Goal: Task Accomplishment & Management: Use online tool/utility

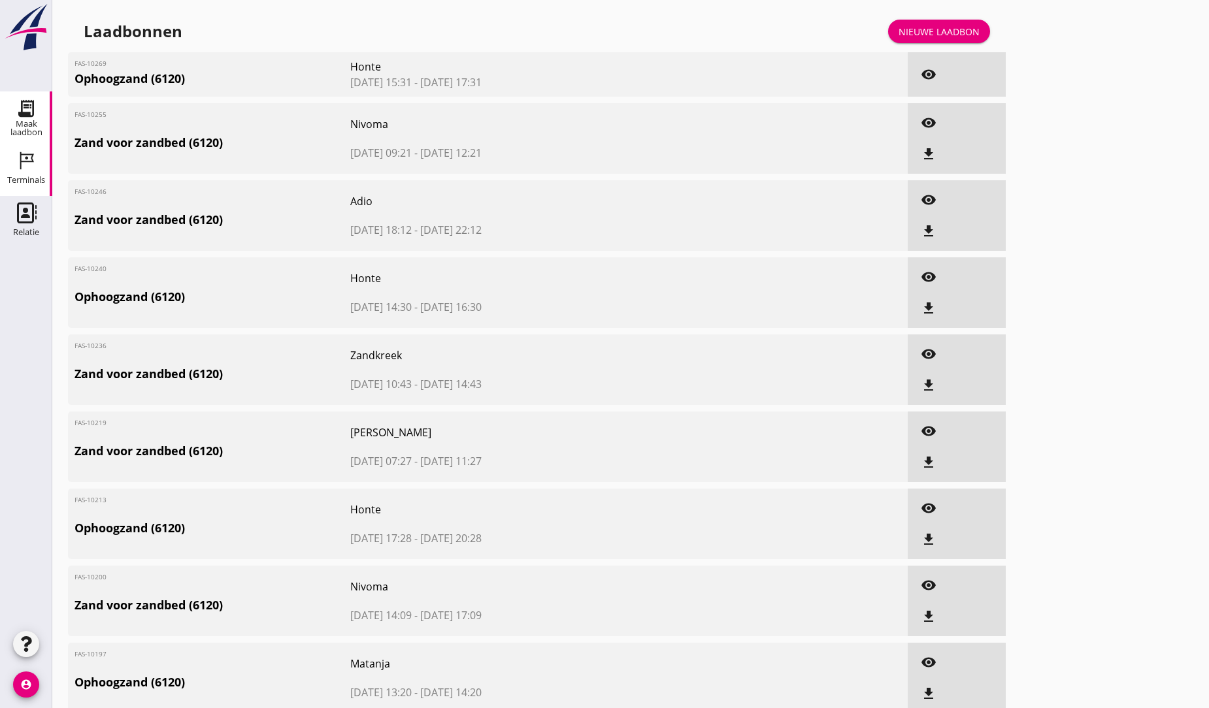
click at [29, 158] on icon "Terminals" at bounding box center [26, 160] width 21 height 21
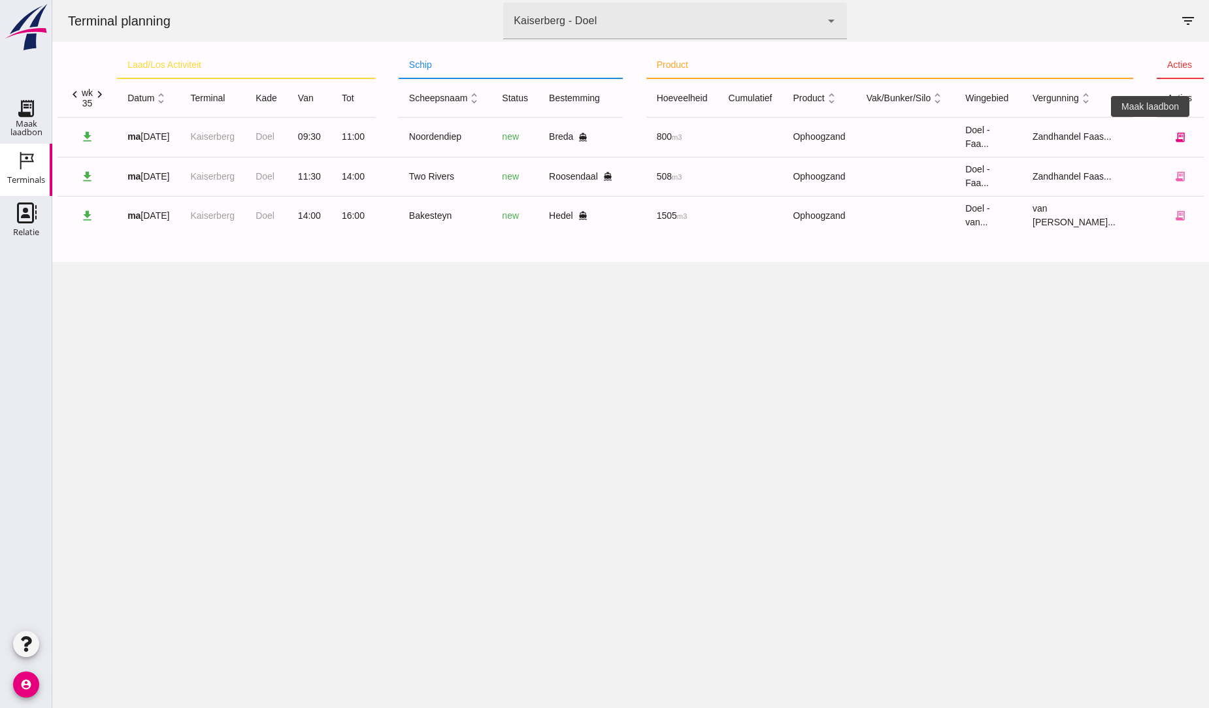
click at [576, 135] on icon "receipt_long" at bounding box center [1180, 137] width 12 height 12
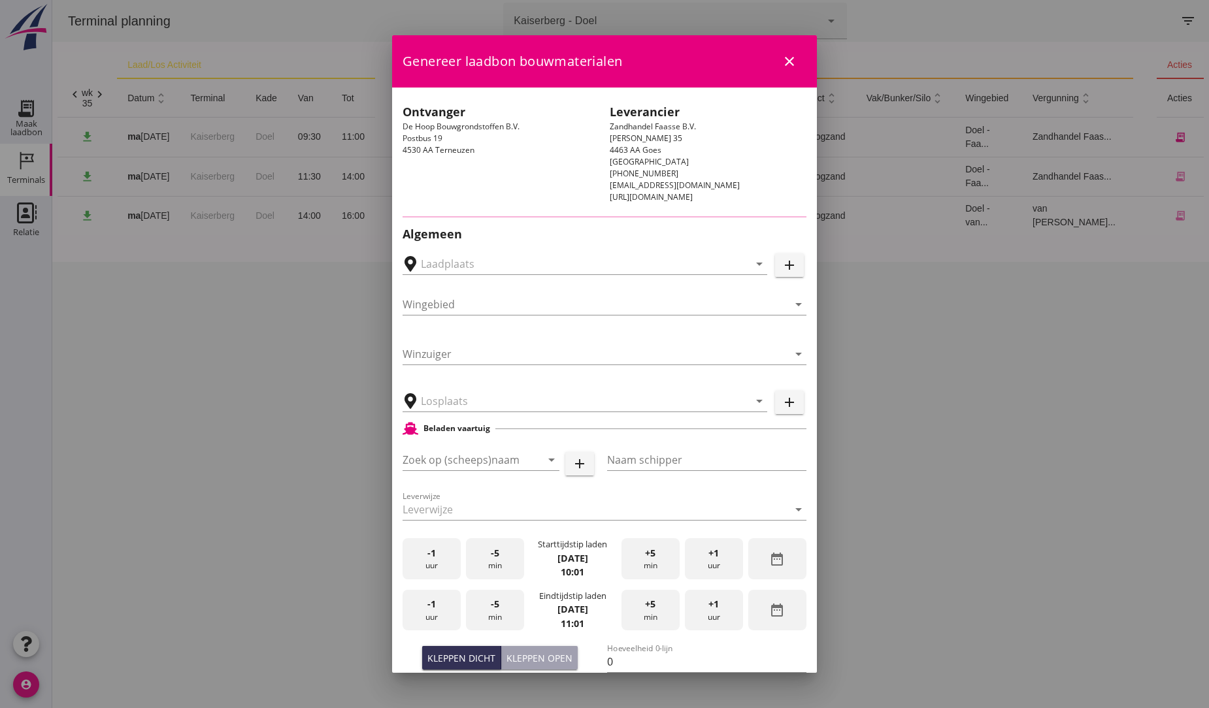
type input "Sando Puinrecycling B.V., [GEOGRAPHIC_DATA]"
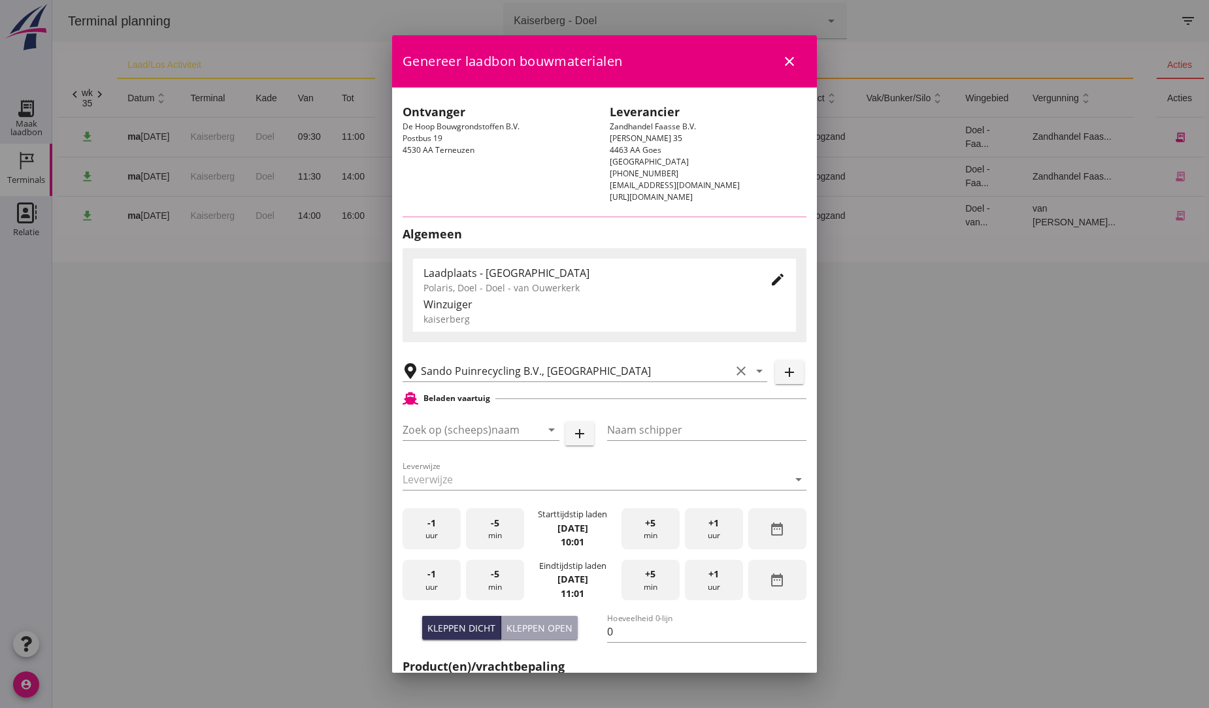
type input "Noordendiep"
type input "[PERSON_NAME][GEOGRAPHIC_DATA]"
type input "1121"
type input "Ophoogzand (6120)"
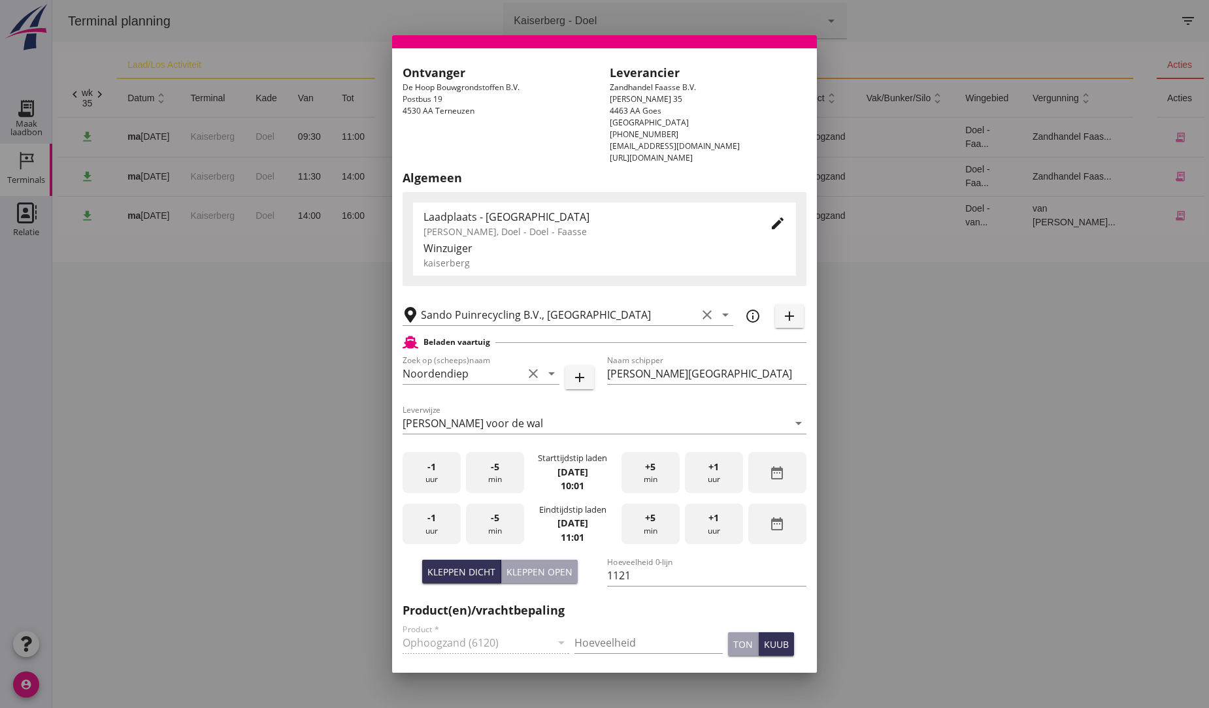
scroll to position [73, 0]
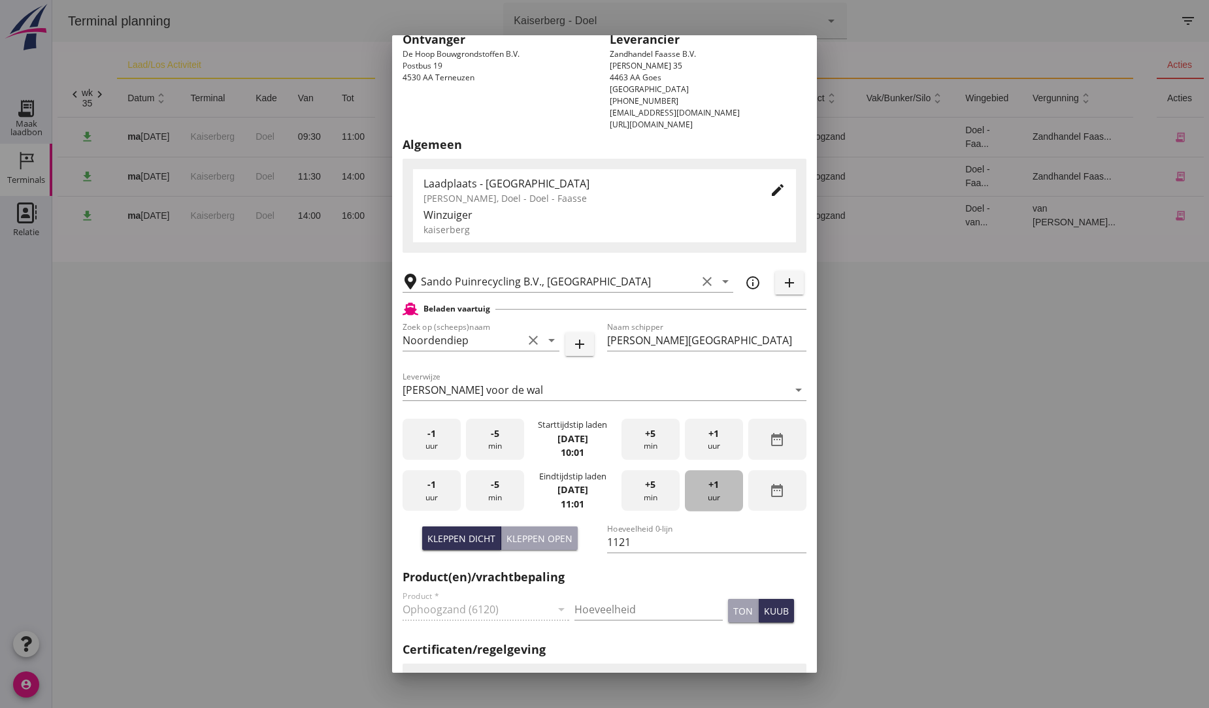
click at [576, 489] on span "+1" at bounding box center [713, 485] width 10 height 14
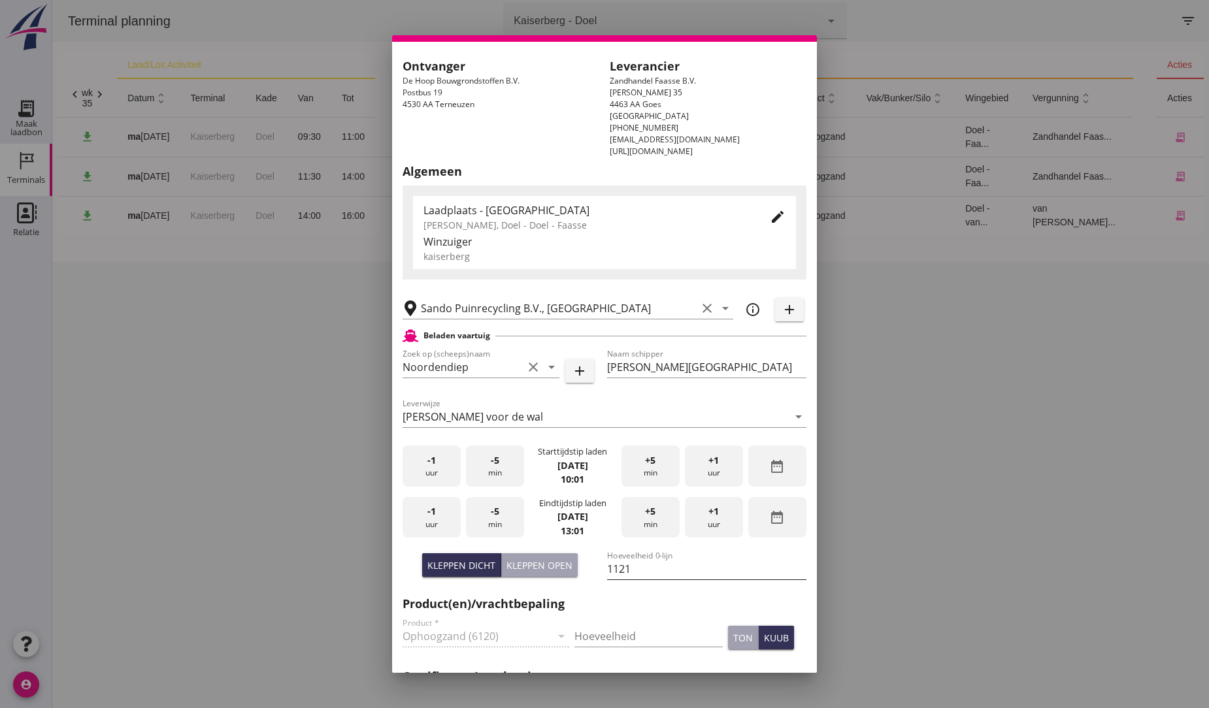
scroll to position [0, 0]
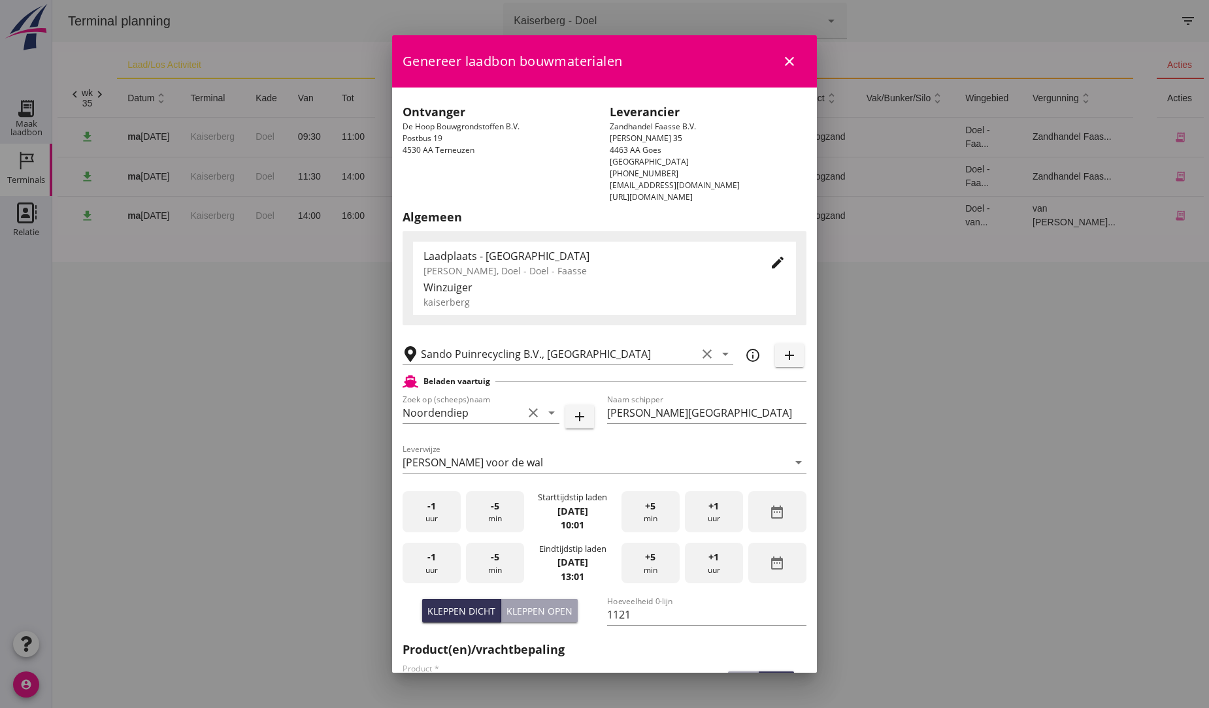
click at [576, 60] on icon "close" at bounding box center [790, 62] width 16 height 16
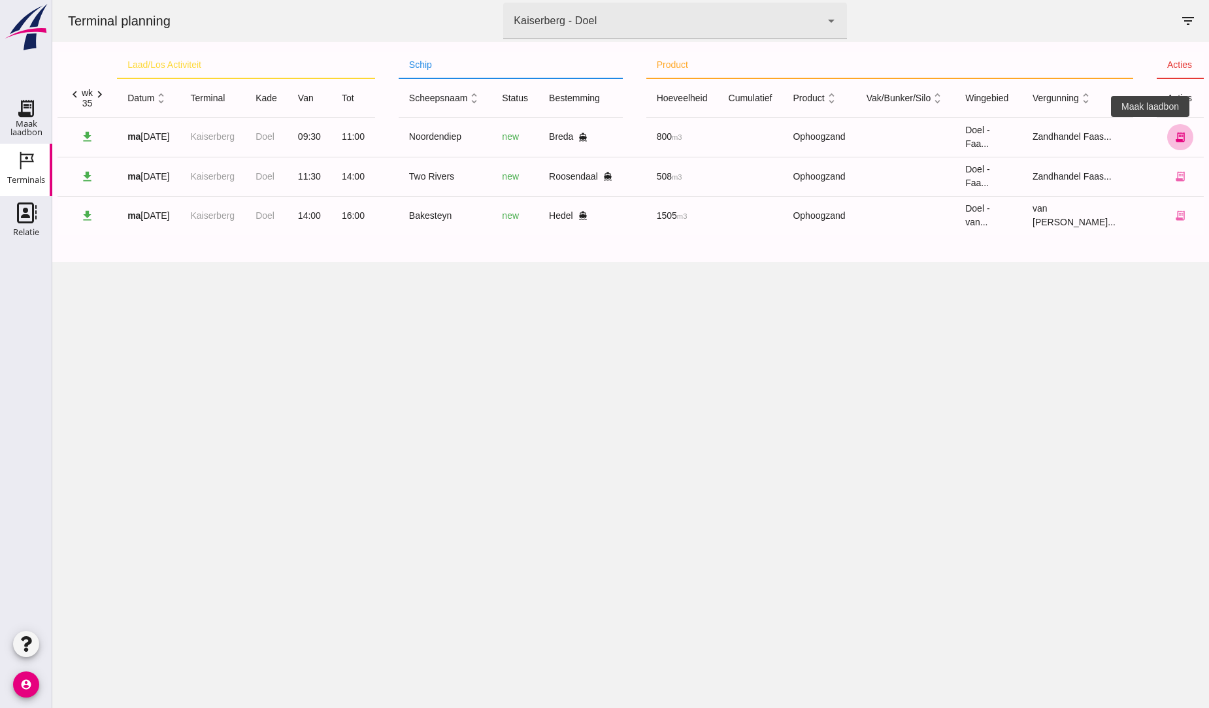
click at [576, 136] on icon "receipt_long" at bounding box center [1180, 137] width 12 height 12
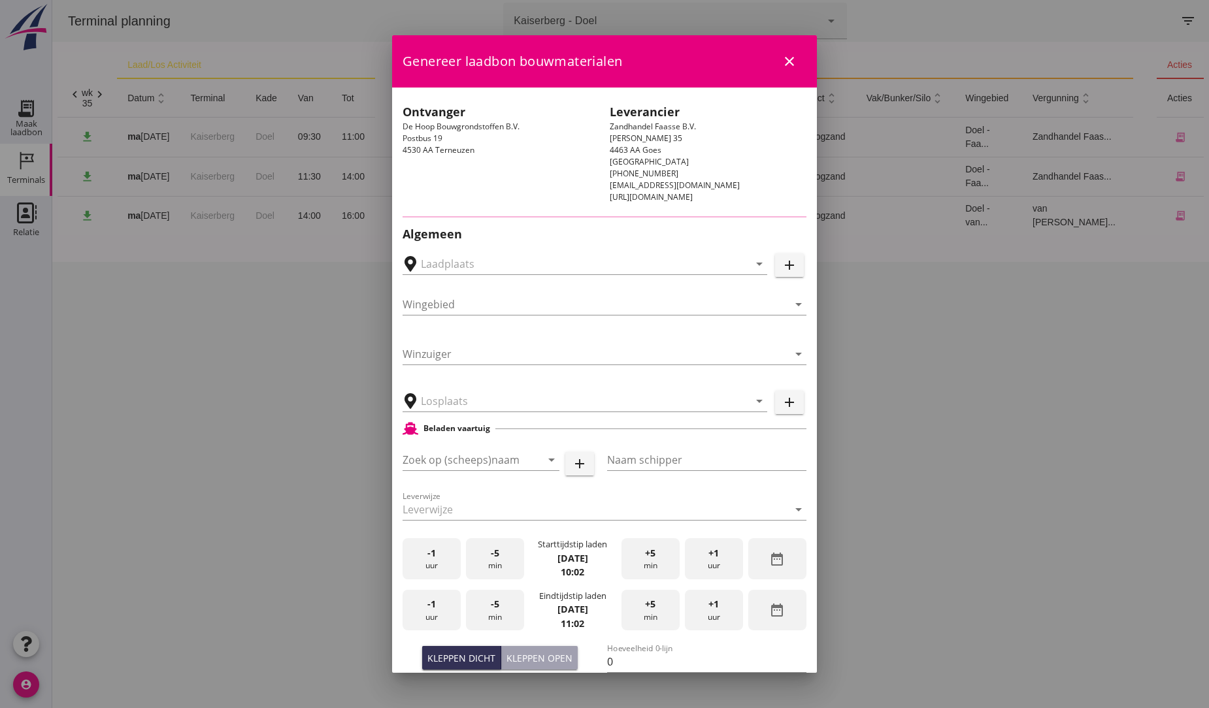
type input "Sando Puinrecycling B.V., [GEOGRAPHIC_DATA]"
type input "Noordendiep"
type input "[PERSON_NAME][GEOGRAPHIC_DATA]"
type input "1121"
type input "Ophoogzand (6120)"
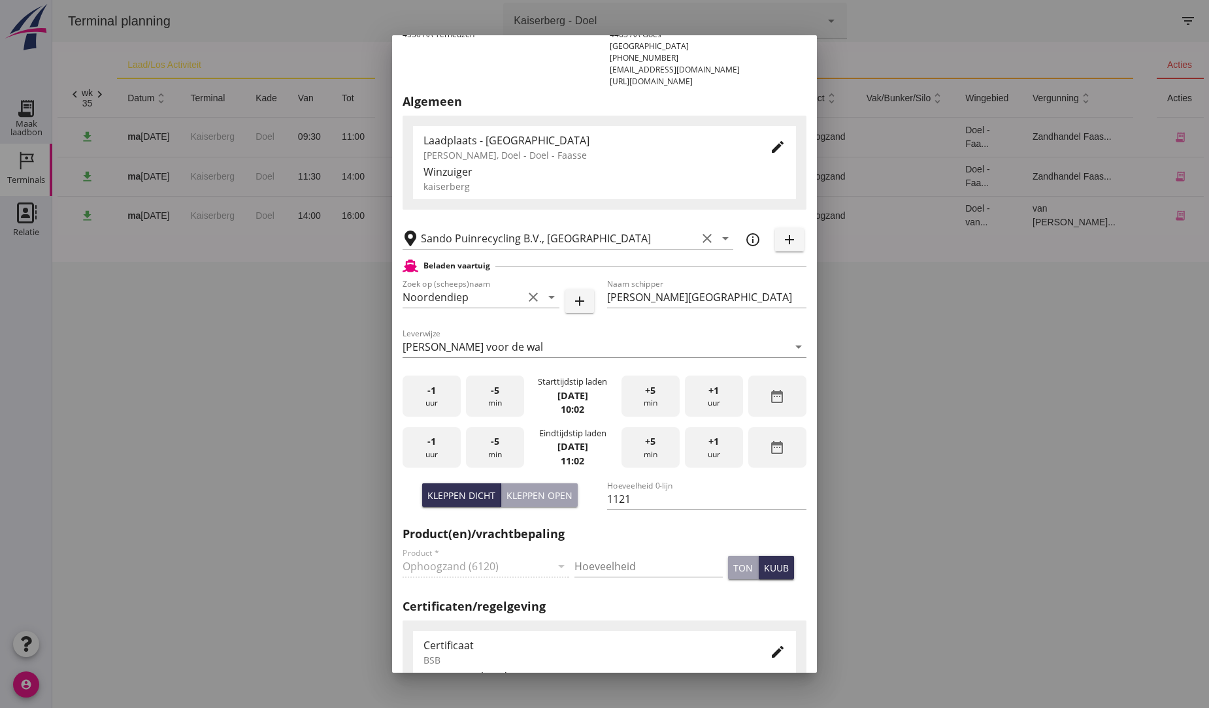
scroll to position [145, 0]
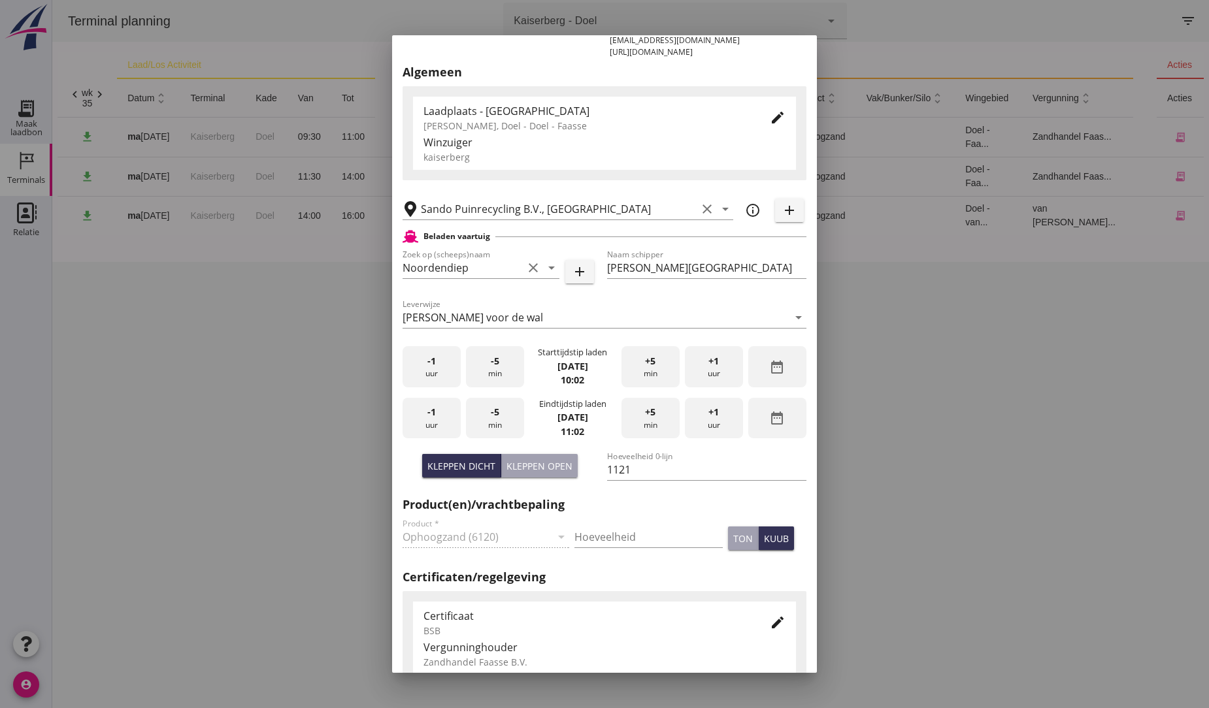
click at [576, 414] on span "+1" at bounding box center [713, 412] width 10 height 14
click at [537, 466] on div "Kleppen open" at bounding box center [539, 466] width 66 height 14
click at [576, 474] on input "1016" at bounding box center [706, 469] width 199 height 21
type input "1"
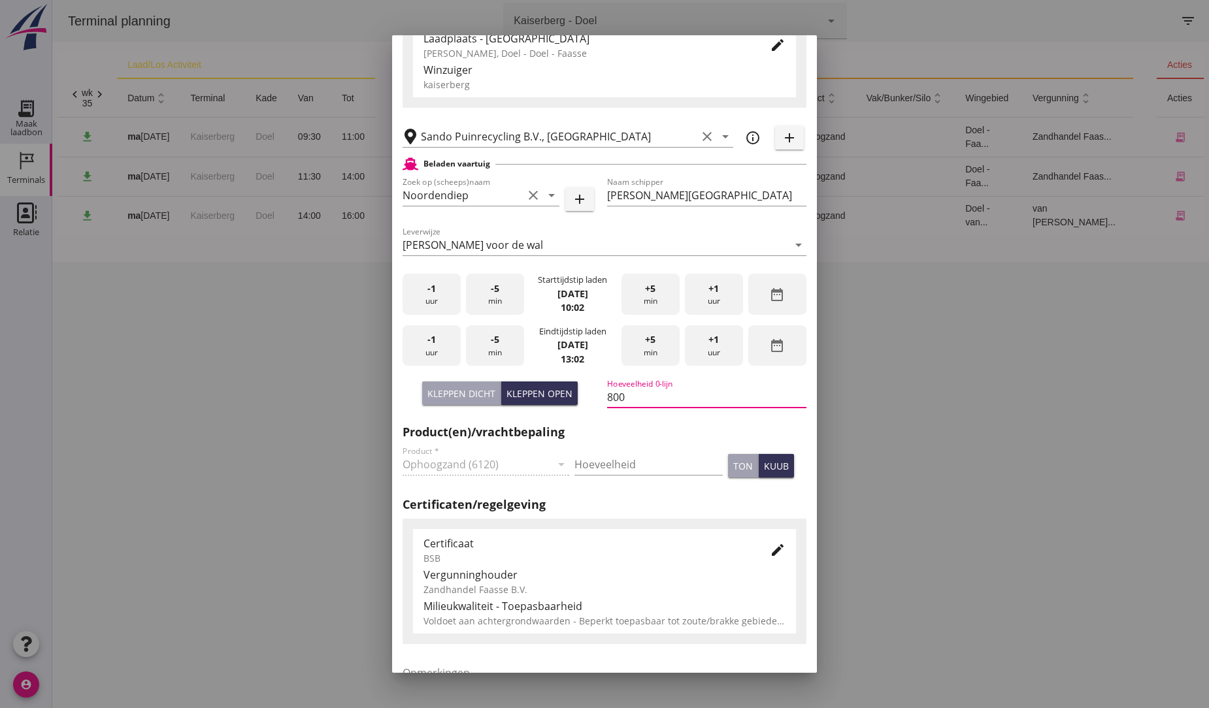
scroll to position [346, 0]
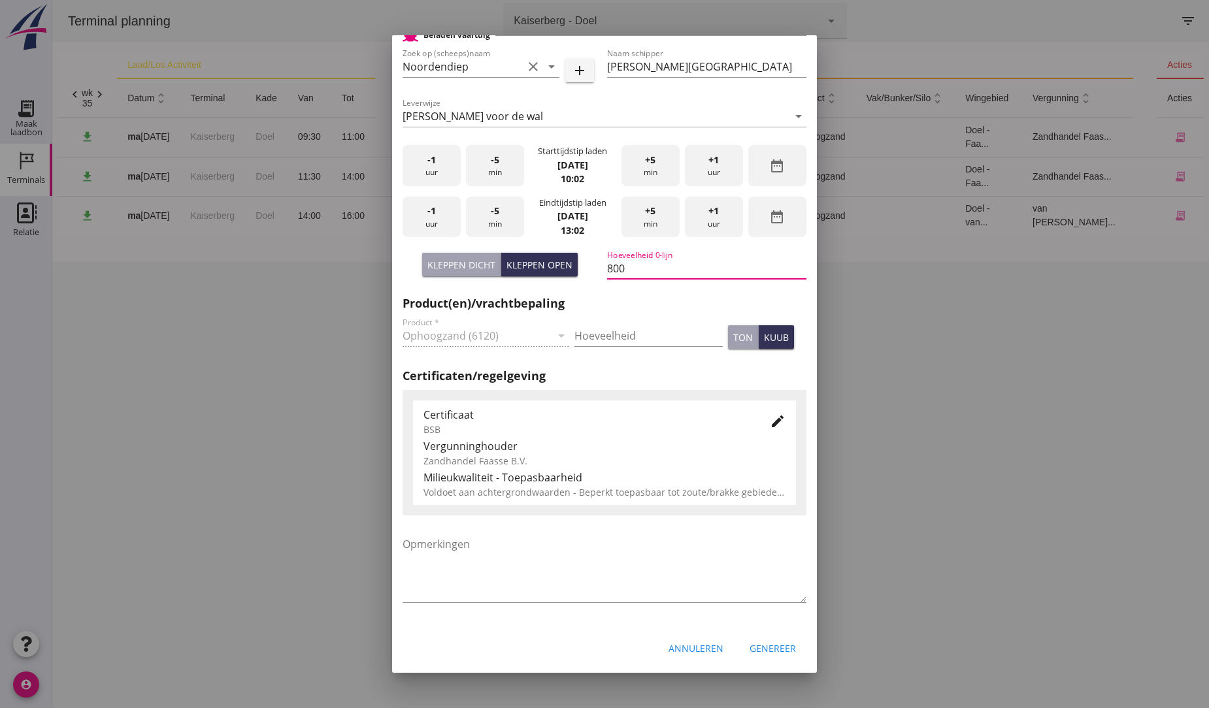
type input "800"
click at [576, 645] on div "Genereer" at bounding box center [773, 649] width 46 height 14
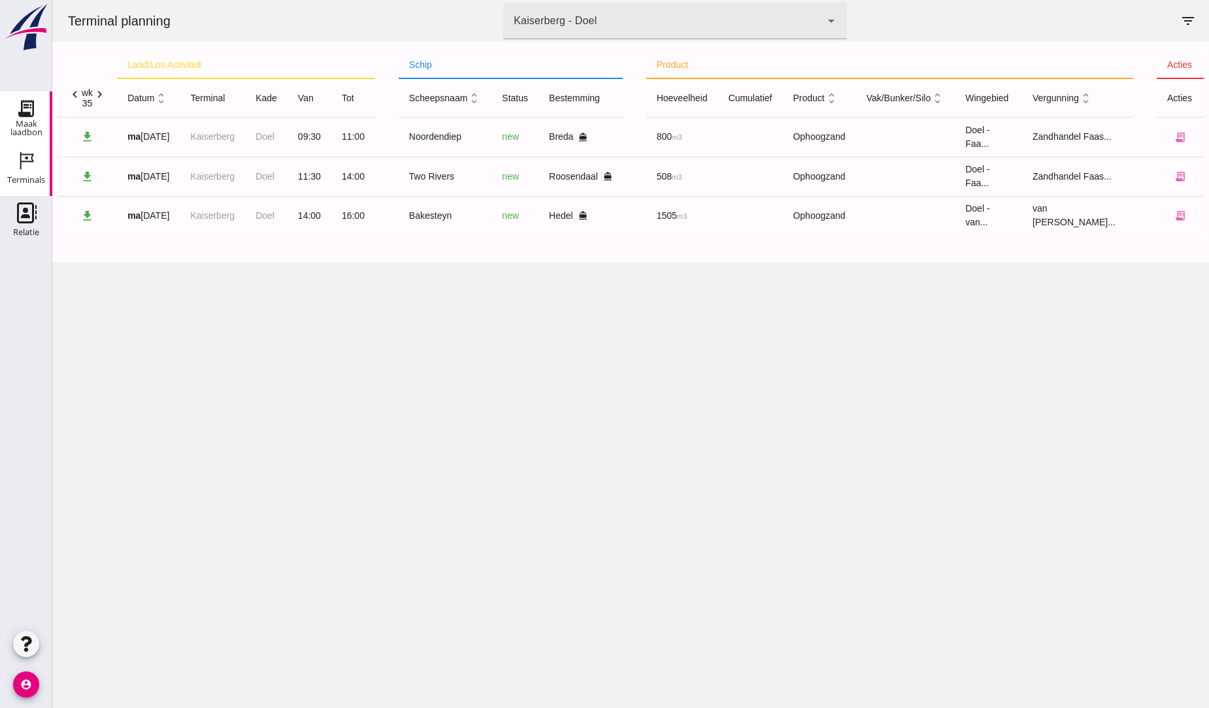
click at [22, 111] on use at bounding box center [26, 108] width 21 height 21
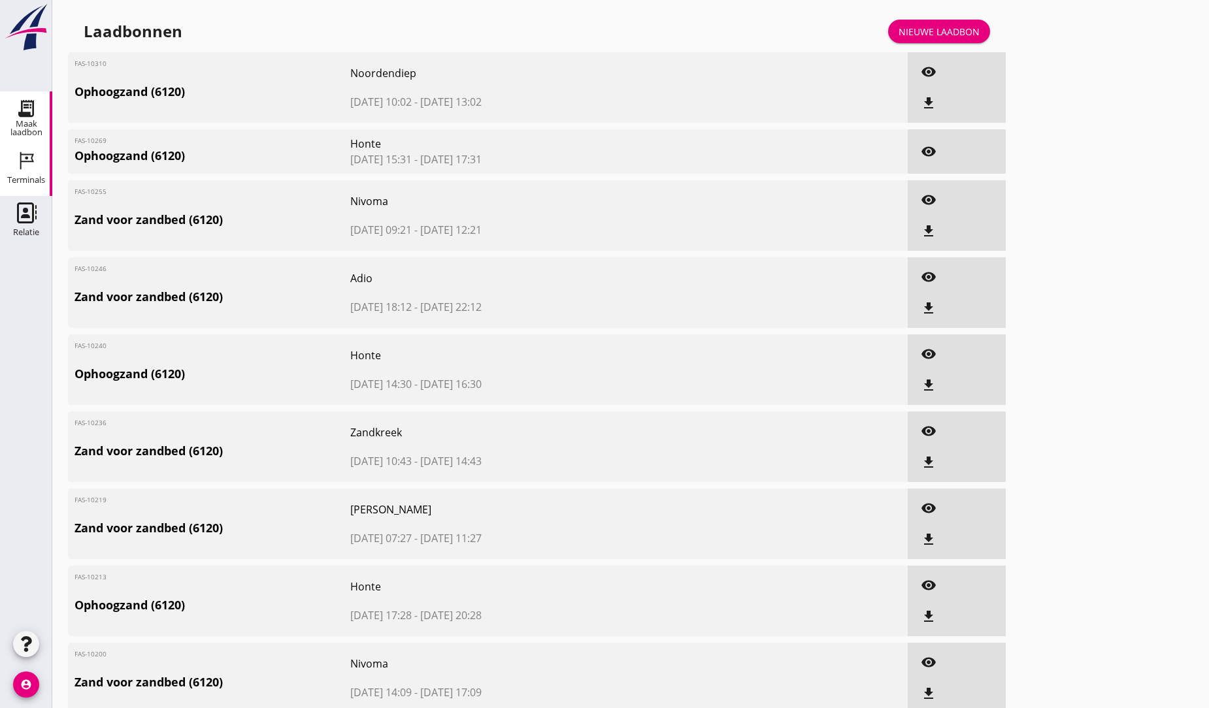
click at [28, 165] on icon "Terminals" at bounding box center [26, 160] width 21 height 21
